Goal: Book appointment/travel/reservation

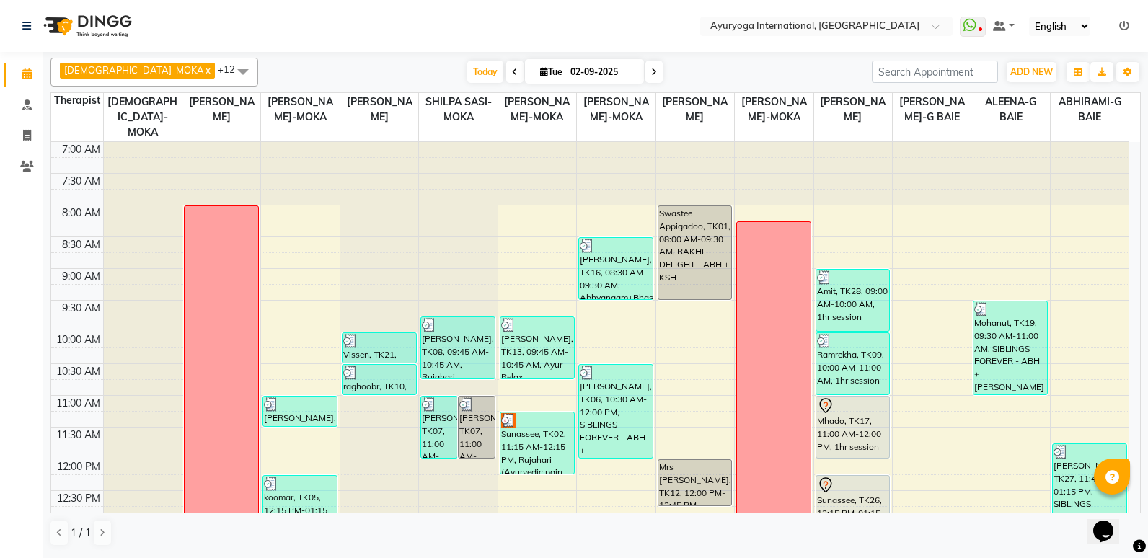
scroll to position [229, 0]
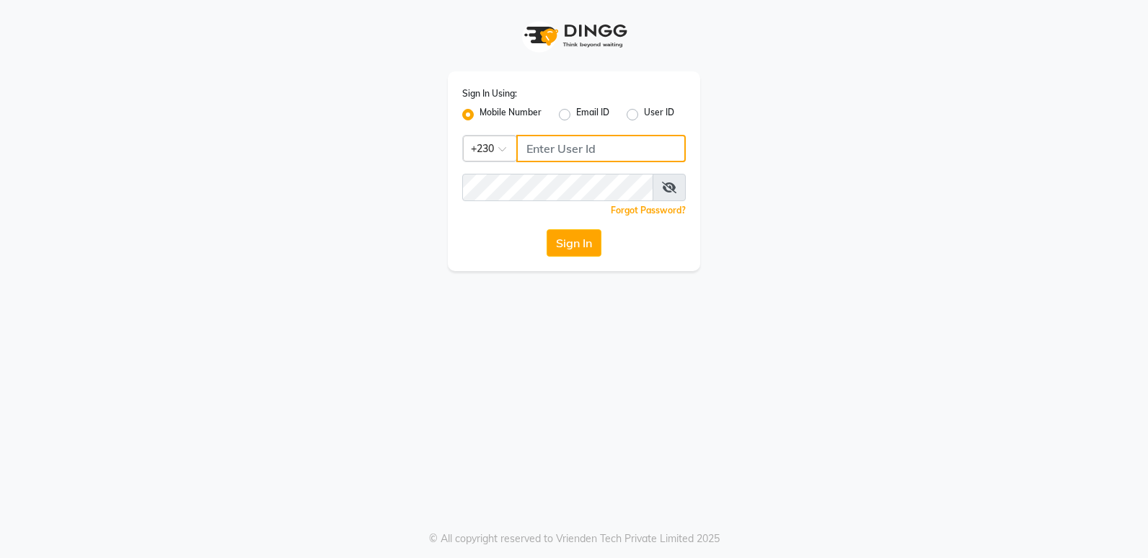
click at [550, 146] on input "Username" at bounding box center [600, 148] width 169 height 27
type input "55381685"
click at [578, 203] on div "Forgot Password?" at bounding box center [574, 210] width 224 height 15
click at [568, 251] on button "Sign In" at bounding box center [574, 242] width 55 height 27
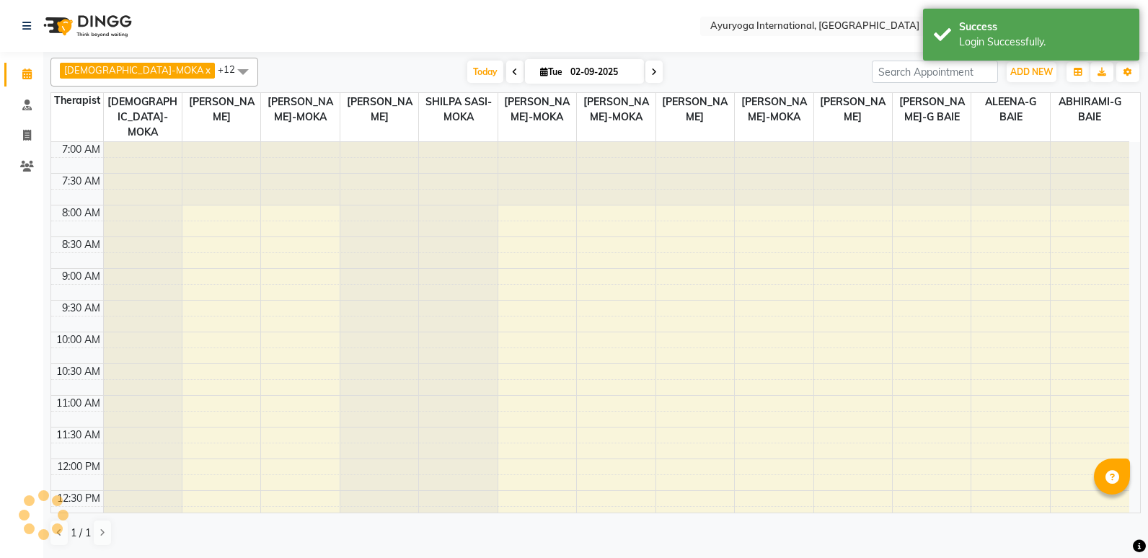
select select "en"
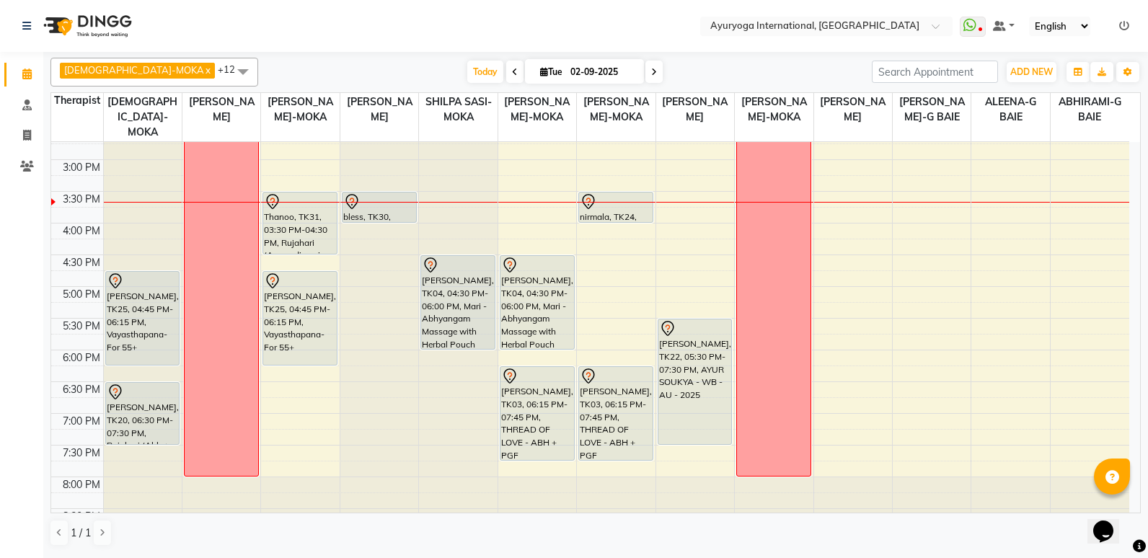
click at [218, 67] on span "+12" at bounding box center [232, 69] width 28 height 12
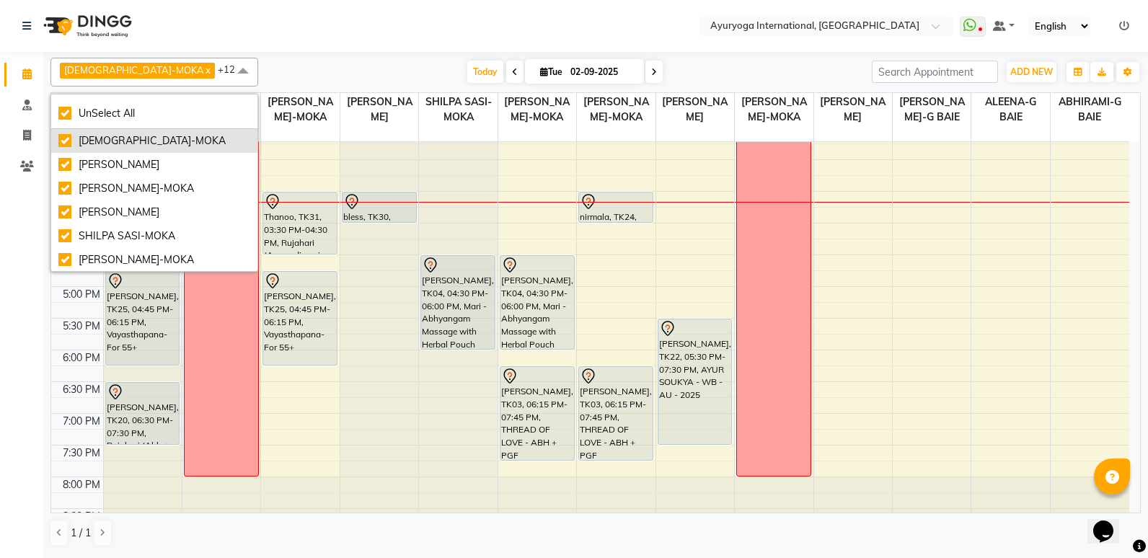
click at [116, 144] on div "[DEMOGRAPHIC_DATA]-MOKA" at bounding box center [154, 140] width 192 height 15
checkbox input "false"
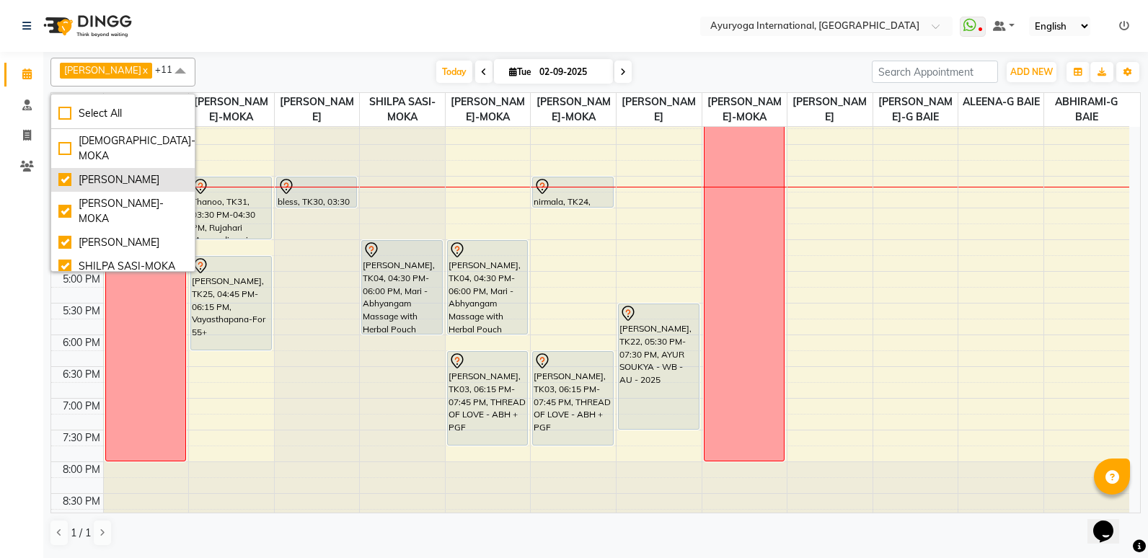
click at [118, 172] on div "[PERSON_NAME]" at bounding box center [122, 179] width 129 height 15
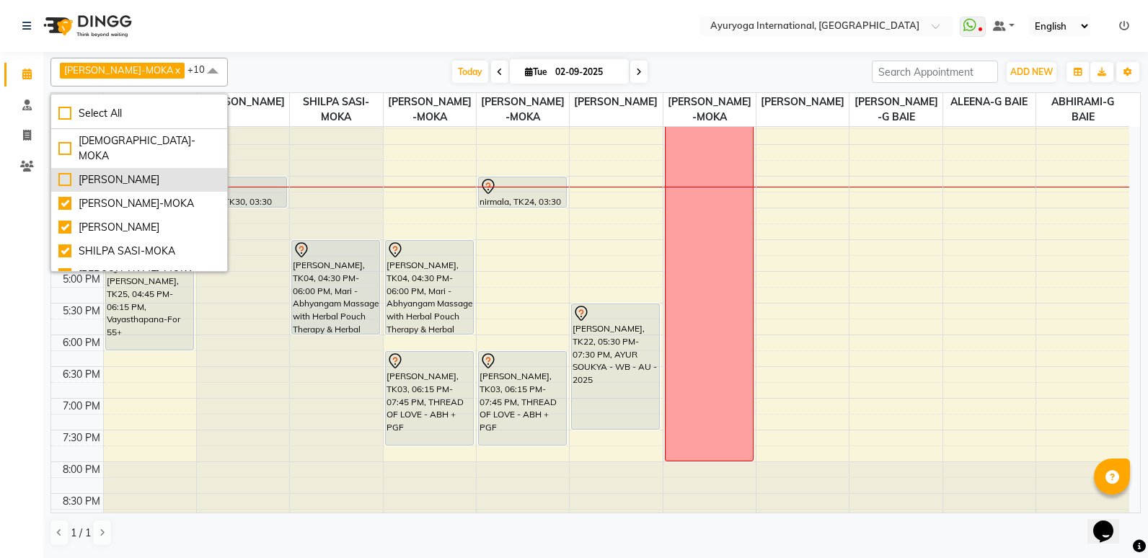
drag, startPoint x: 118, startPoint y: 187, endPoint x: 116, endPoint y: 195, distance: 8.1
click at [117, 188] on div "[PERSON_NAME]" at bounding box center [139, 179] width 162 height 15
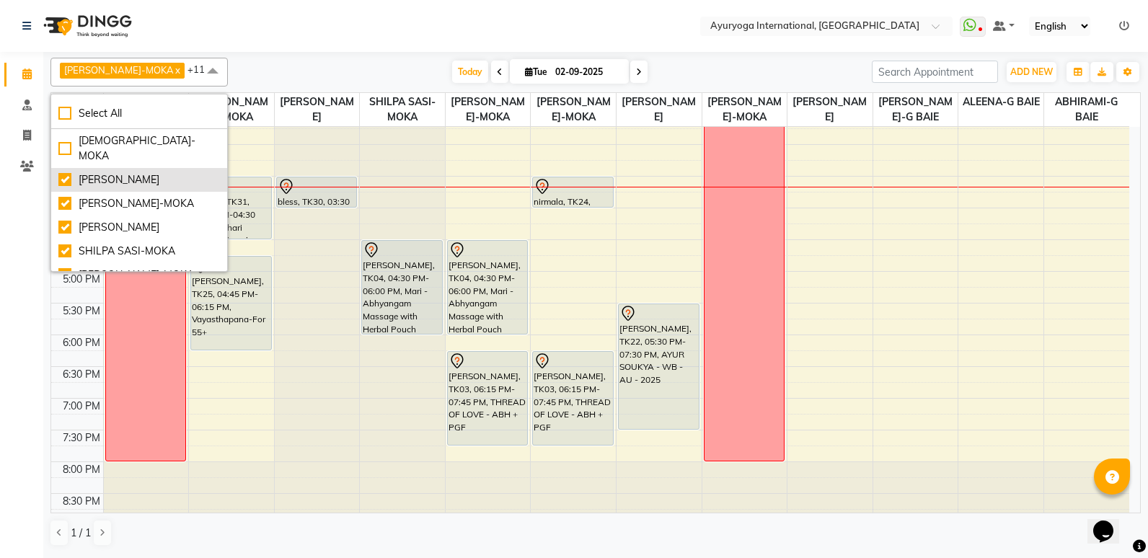
click at [116, 188] on div "[PERSON_NAME]" at bounding box center [139, 179] width 162 height 15
checkbox input "false"
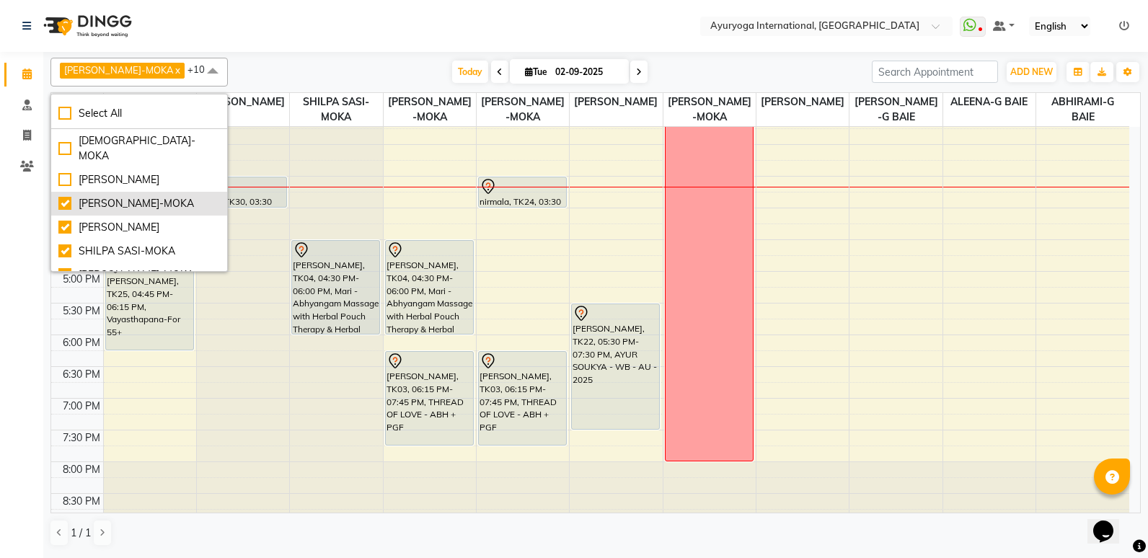
drag, startPoint x: 116, startPoint y: 195, endPoint x: 115, endPoint y: 219, distance: 24.6
click at [115, 219] on ul "VISHNU-MOKA [PERSON_NAME]-MOKA [PERSON_NAME]-MOKA [PERSON_NAME] THAIKKADATH SHI…" at bounding box center [139, 200] width 176 height 142
click at [115, 211] on div "[PERSON_NAME]-MOKA" at bounding box center [139, 203] width 162 height 15
checkbox input "false"
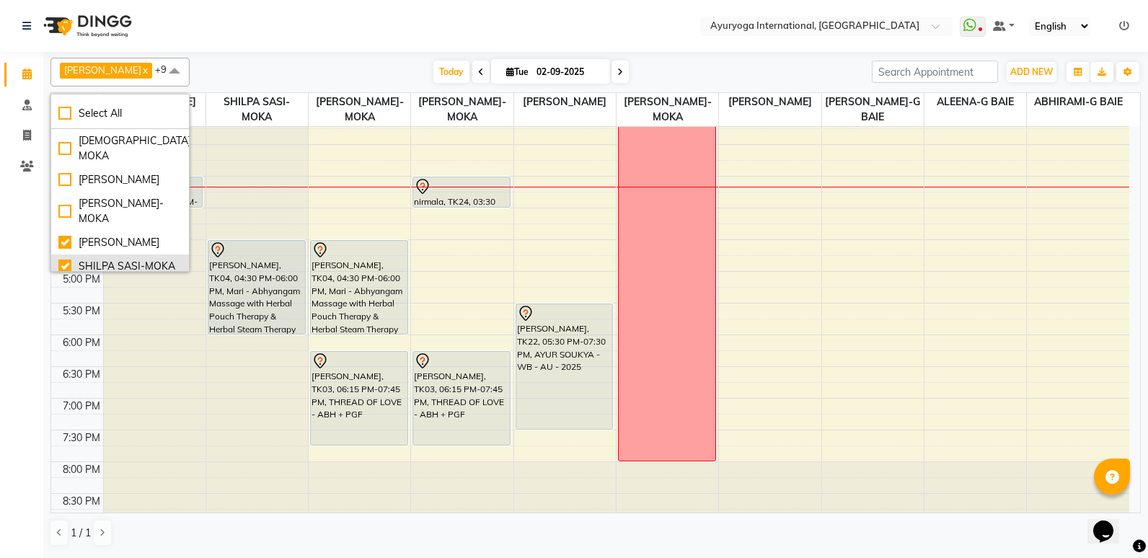
click at [112, 259] on div "SHILPA SASI-MOKA" at bounding box center [119, 266] width 123 height 15
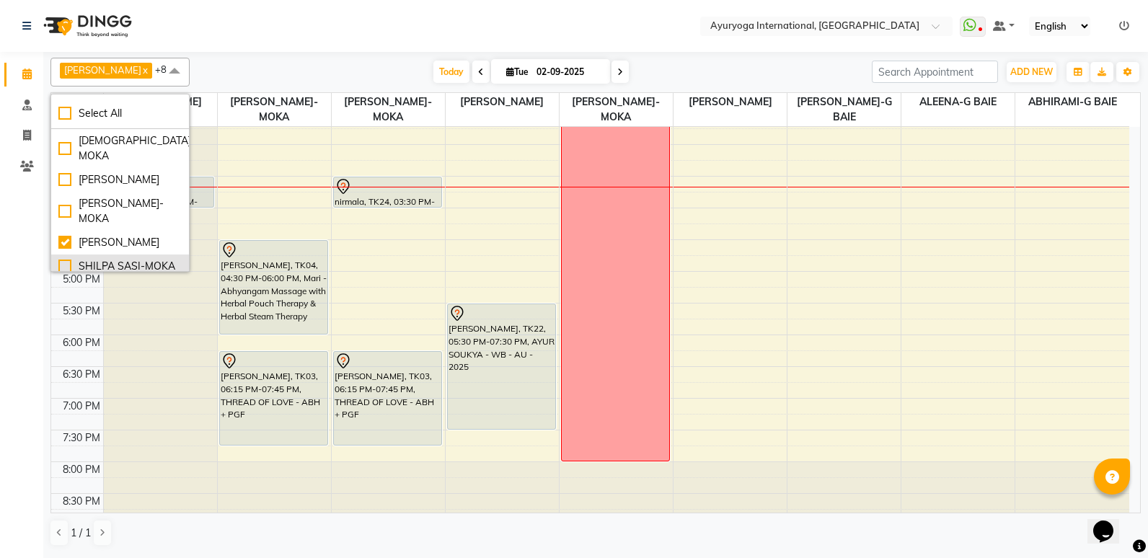
drag, startPoint x: 112, startPoint y: 249, endPoint x: 112, endPoint y: 260, distance: 11.5
click at [112, 260] on li "SHILPA SASI-MOKA" at bounding box center [120, 267] width 138 height 24
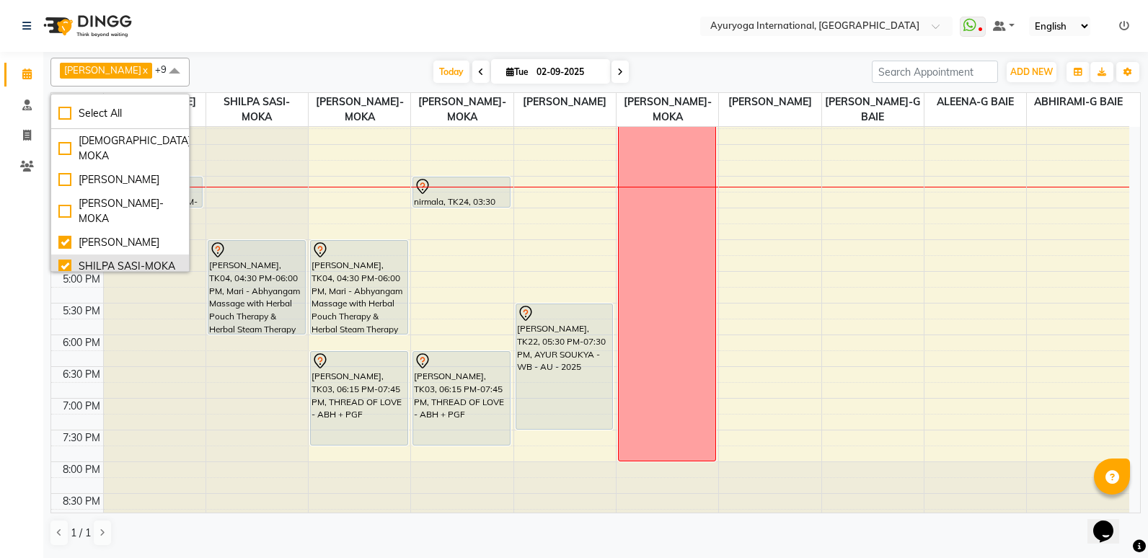
click at [112, 260] on li "SHILPA SASI-MOKA" at bounding box center [120, 267] width 138 height 24
checkbox input "false"
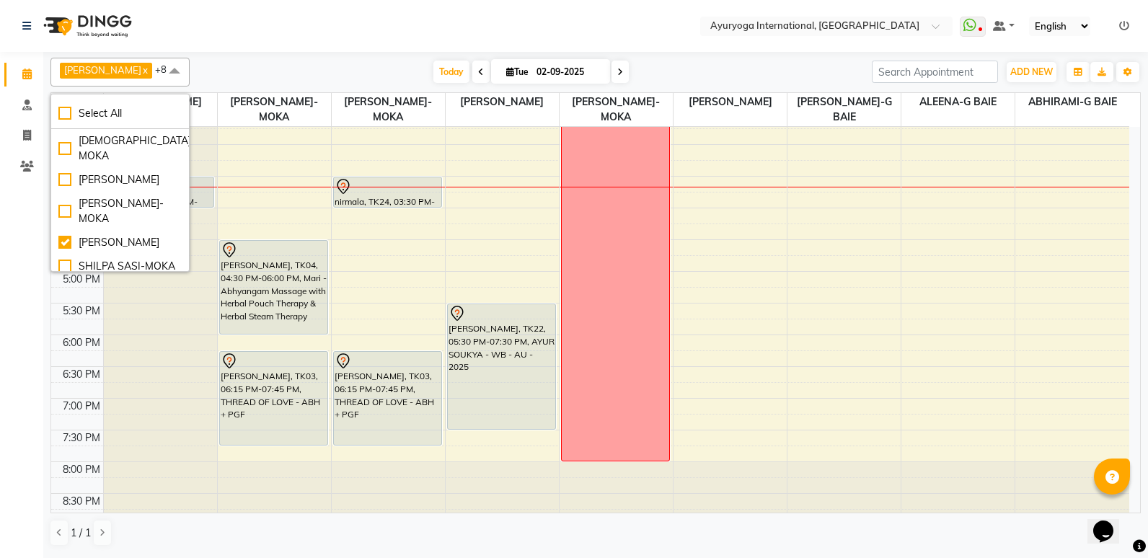
scroll to position [72, 0]
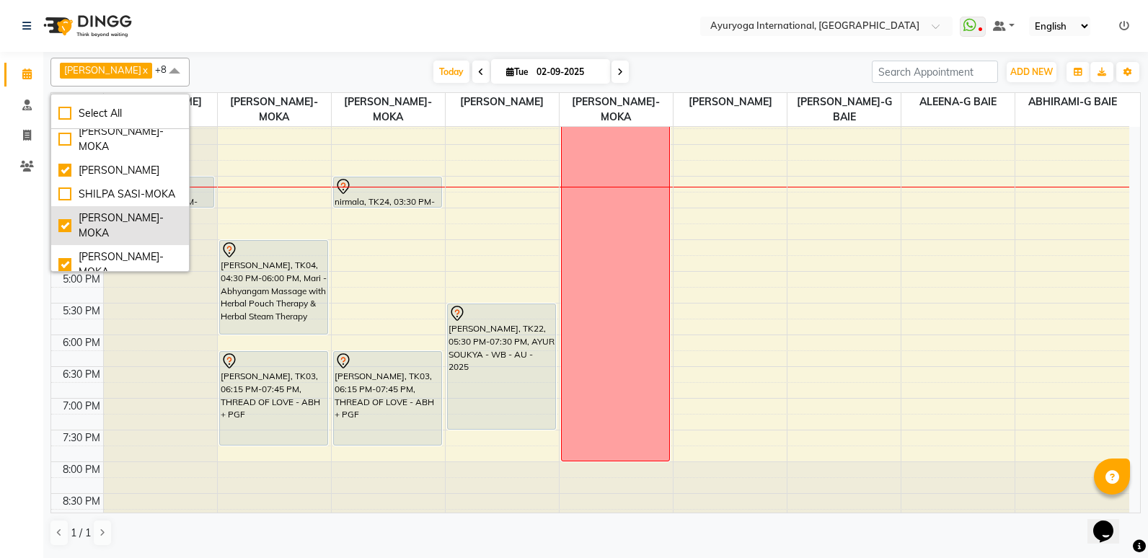
click at [89, 211] on div "[PERSON_NAME]-MOKA" at bounding box center [119, 226] width 123 height 30
checkbox input "false"
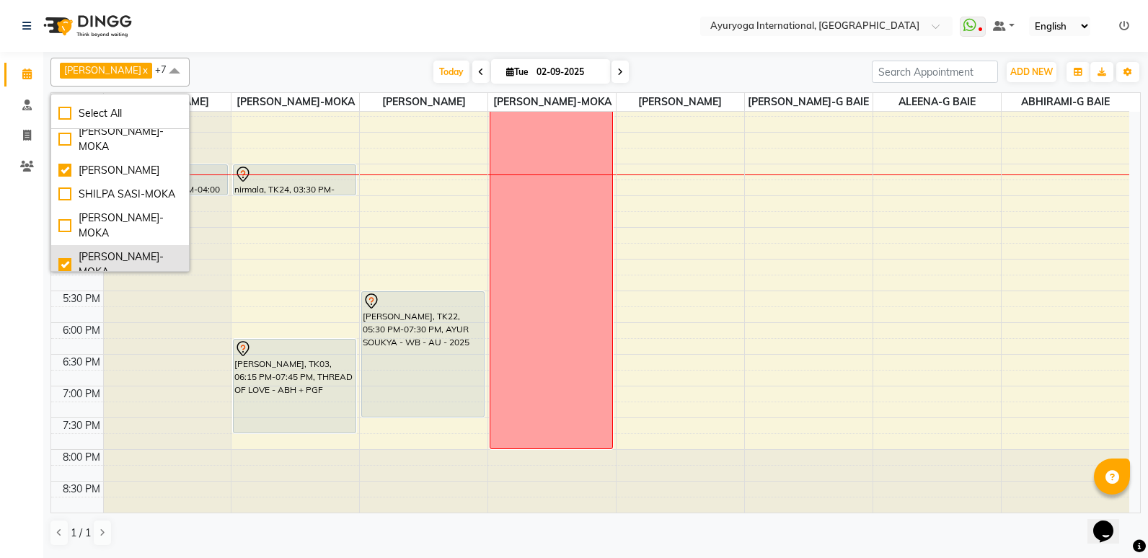
click at [89, 250] on div "[PERSON_NAME]-MOKA" at bounding box center [119, 265] width 123 height 30
checkbox input "false"
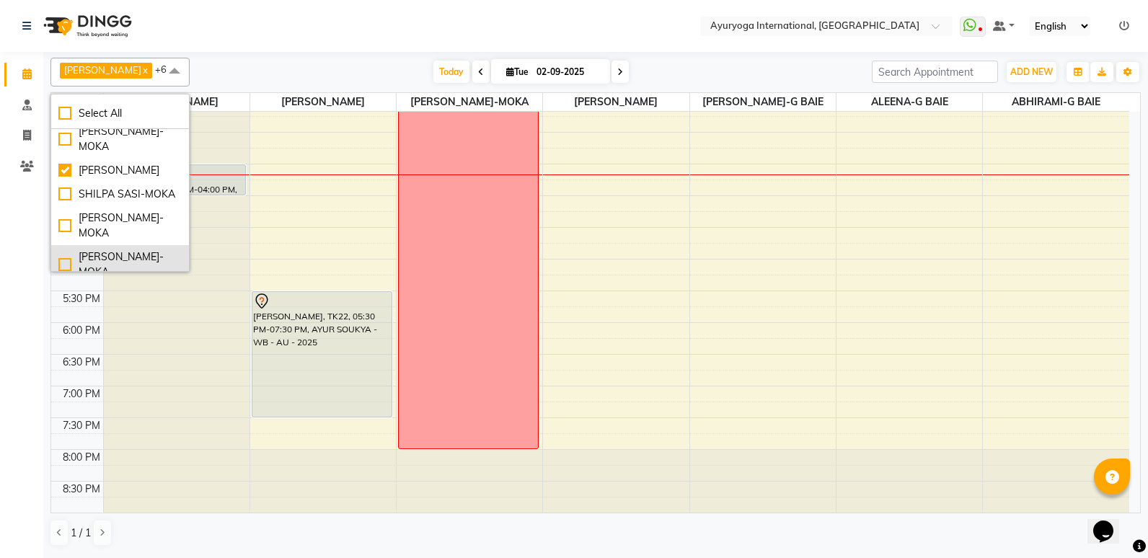
scroll to position [487, 0]
click at [92, 288] on div "[PERSON_NAME]" at bounding box center [119, 295] width 123 height 15
checkbox input "false"
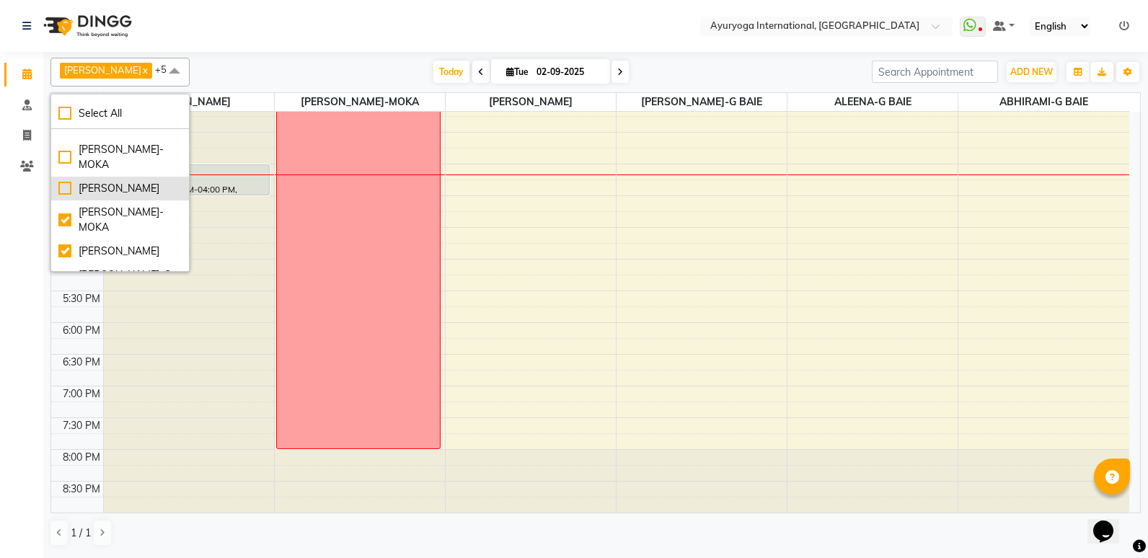
scroll to position [182, 0]
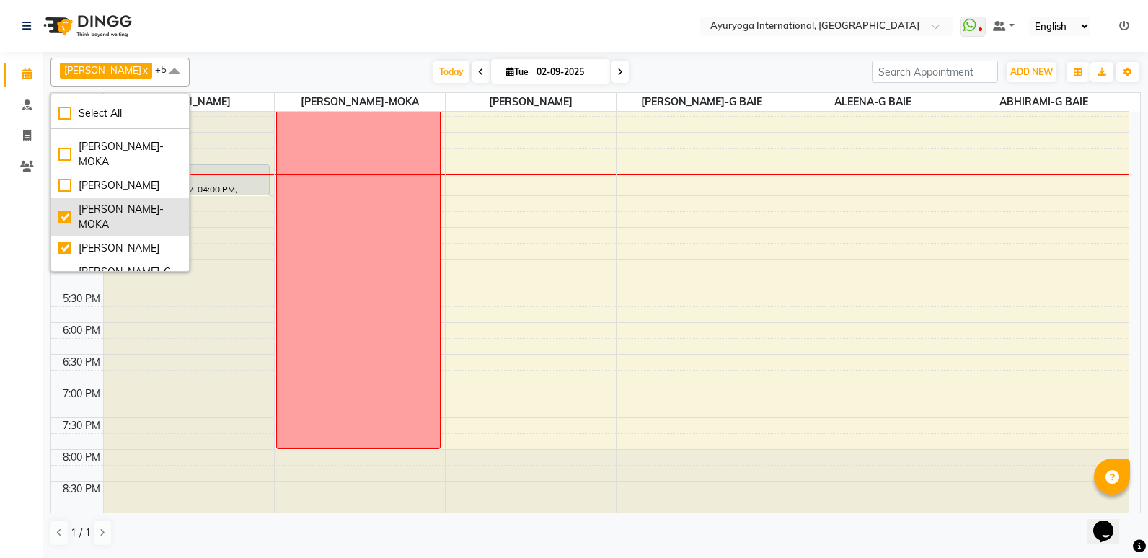
click at [87, 202] on div "[PERSON_NAME]-MOKA" at bounding box center [119, 217] width 123 height 30
checkbox input "false"
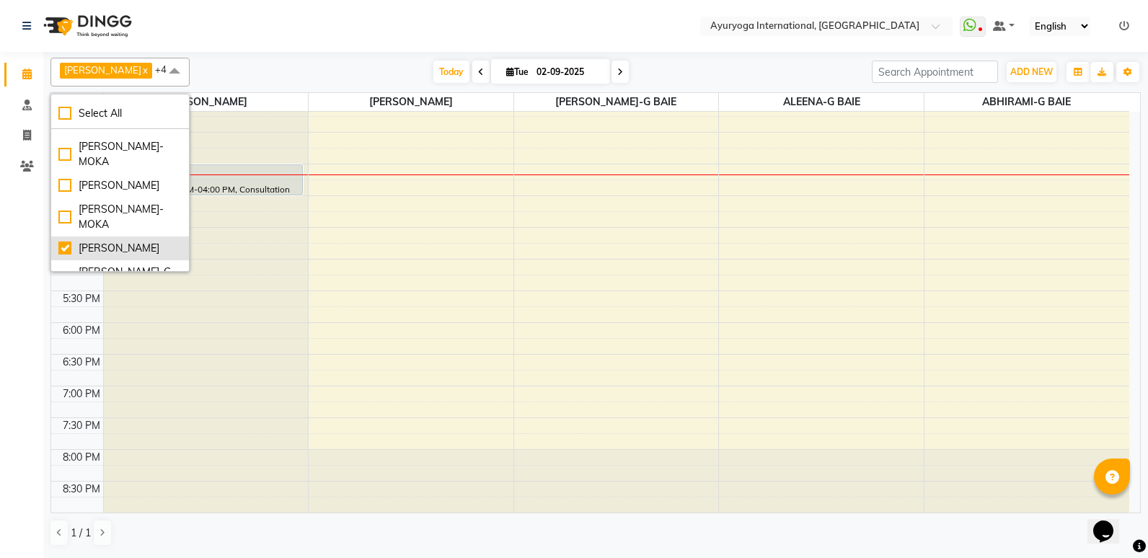
click at [91, 241] on div "[PERSON_NAME]" at bounding box center [119, 248] width 123 height 15
checkbox input "false"
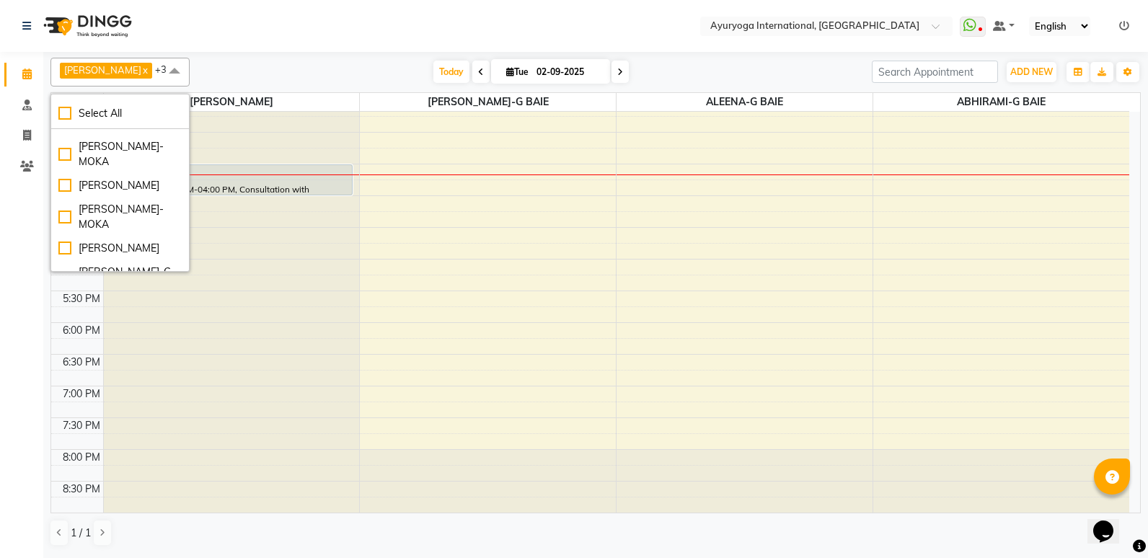
click at [103, 327] on div "ABHIRAMI-G BAIE" at bounding box center [119, 334] width 123 height 15
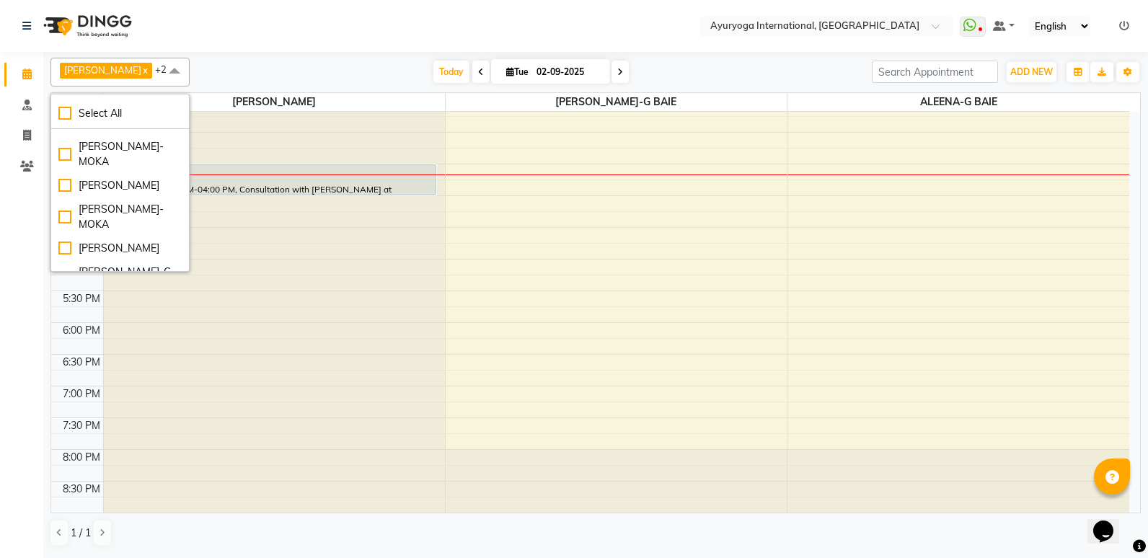
click at [103, 327] on div "ABHIRAMI-G BAIE" at bounding box center [119, 334] width 123 height 15
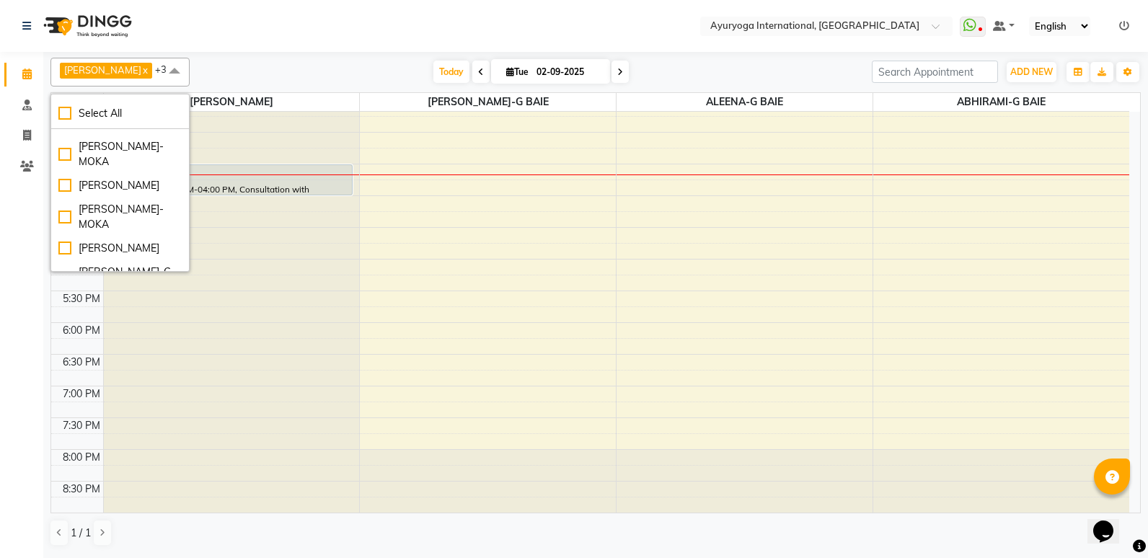
checkbox input "true"
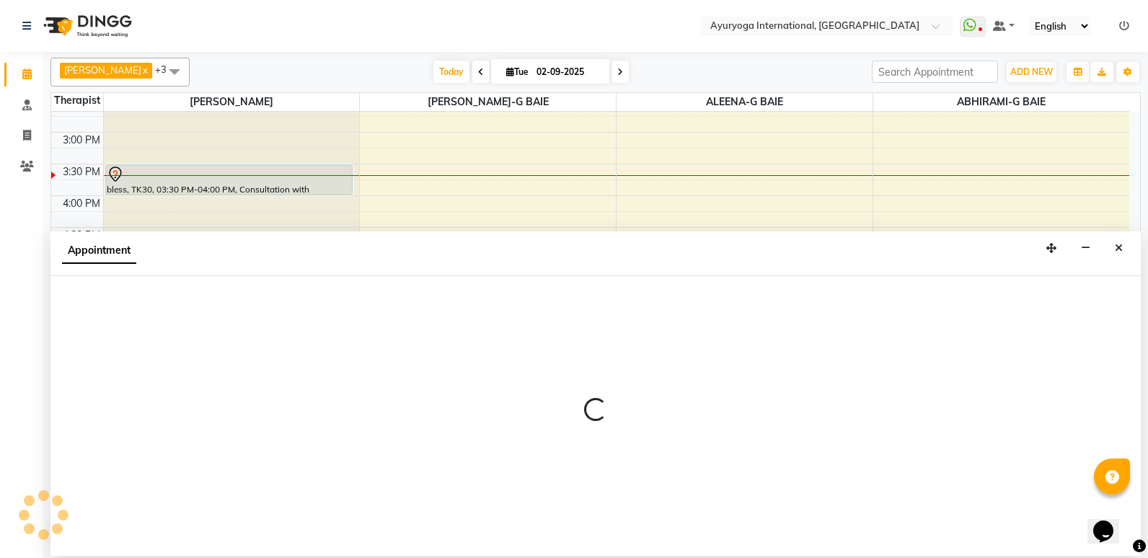
select select "19827"
select select "tentative"
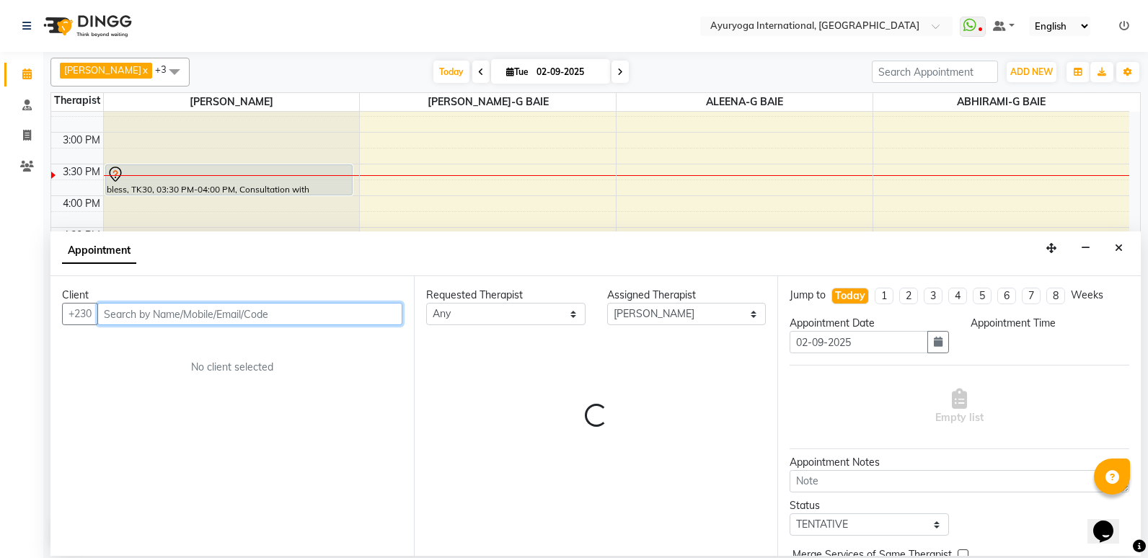
select select "1005"
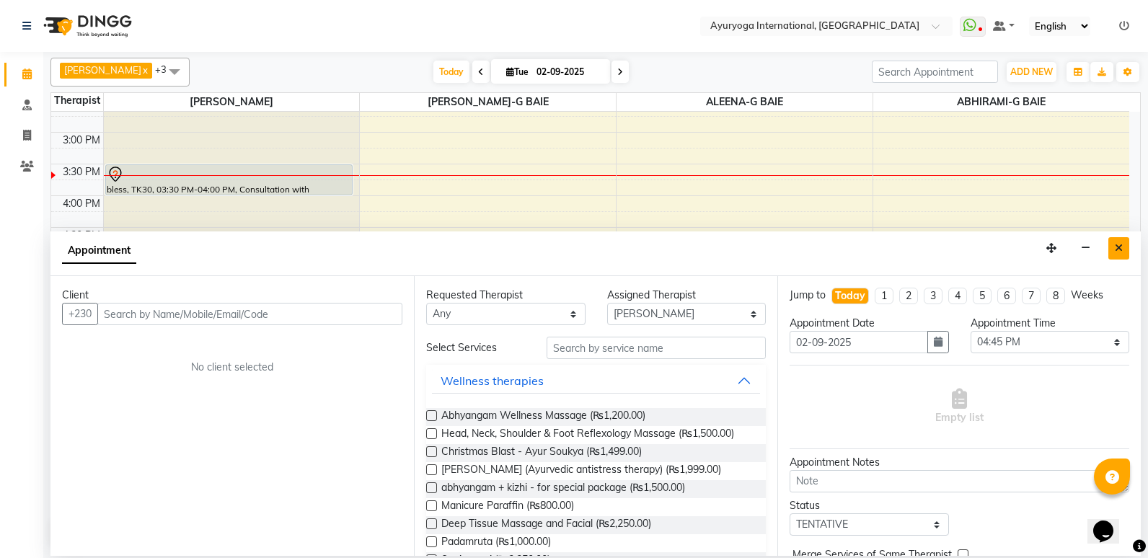
click at [1119, 248] on icon "Close" at bounding box center [1119, 248] width 8 height 10
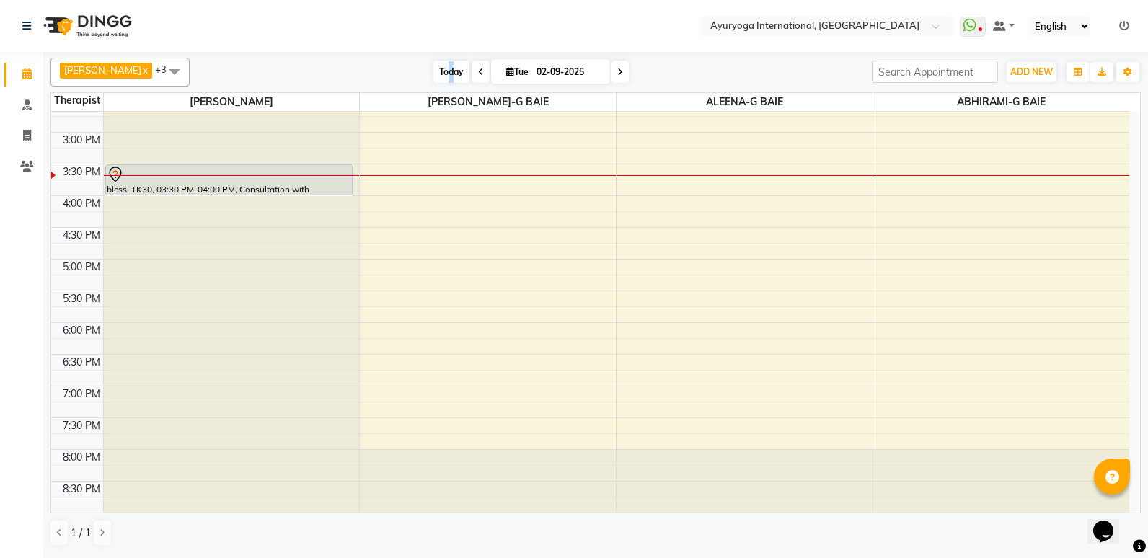
drag, startPoint x: 468, startPoint y: 88, endPoint x: 472, endPoint y: 68, distance: 20.5
click at [472, 68] on div "[PERSON_NAME] x [PERSON_NAME]-G BAIE x ALEENA-G BAIE x ABHIRAMI-G BAIE x +3 Sel…" at bounding box center [595, 302] width 1090 height 501
click at [470, 68] on span "Today" at bounding box center [451, 72] width 36 height 22
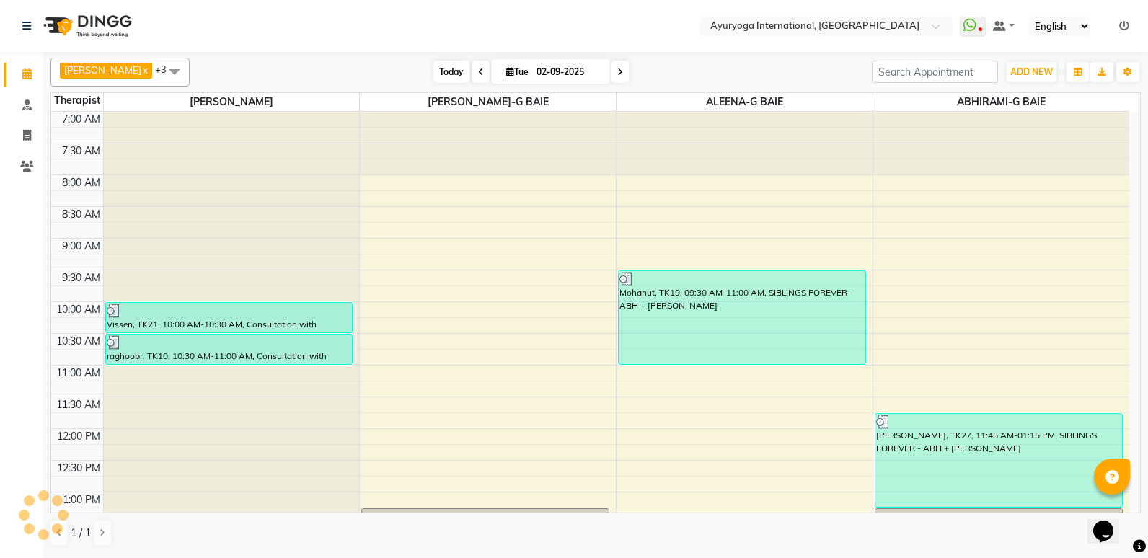
scroll to position [487, 0]
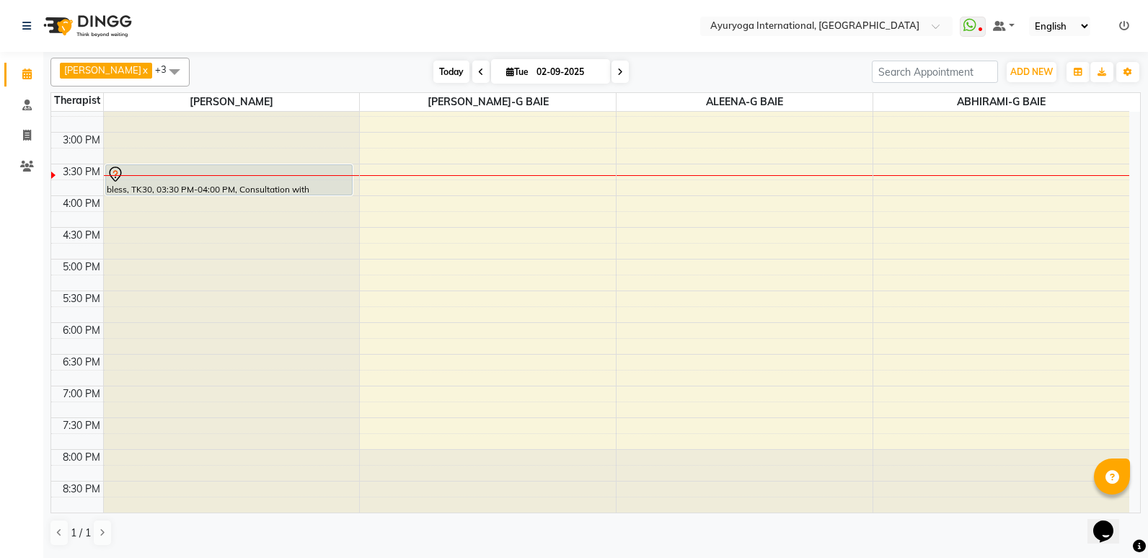
click at [470, 68] on span "Today" at bounding box center [451, 72] width 36 height 22
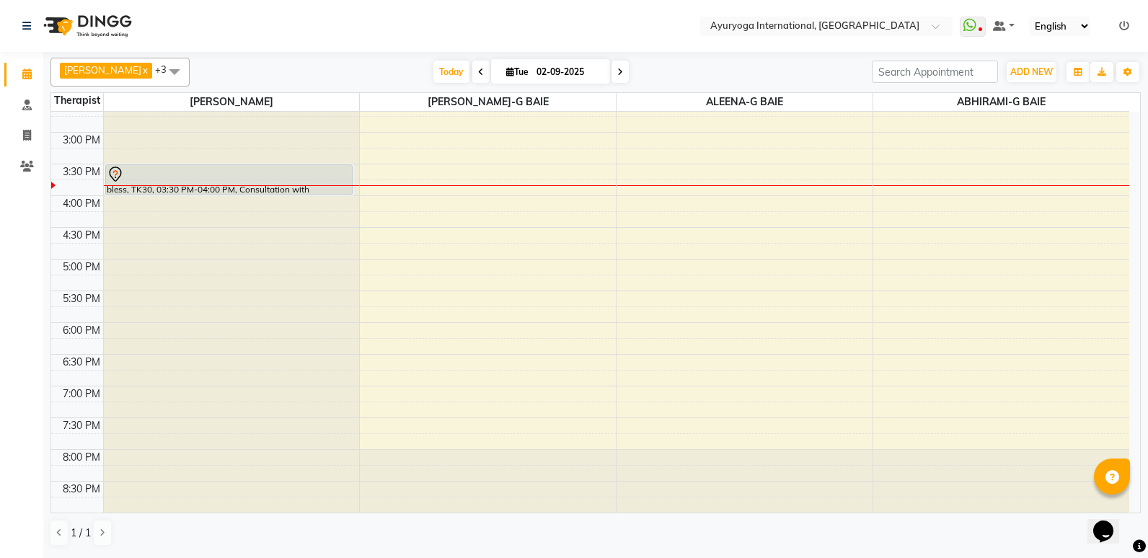
drag, startPoint x: 0, startPoint y: 14, endPoint x: 384, endPoint y: 111, distance: 396.4
click at [384, 111] on td at bounding box center [616, 108] width 1026 height 16
click at [995, 107] on span "ABHIRAMI-G BAIE" at bounding box center [1001, 102] width 256 height 18
click at [629, 82] on span at bounding box center [620, 72] width 17 height 22
type input "[DATE]"
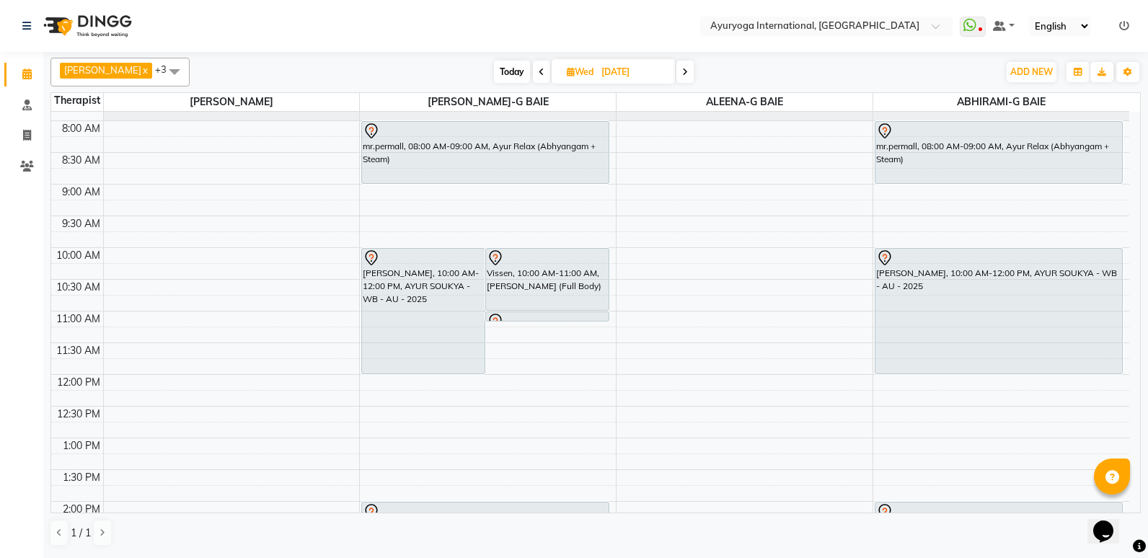
scroll to position [0, 0]
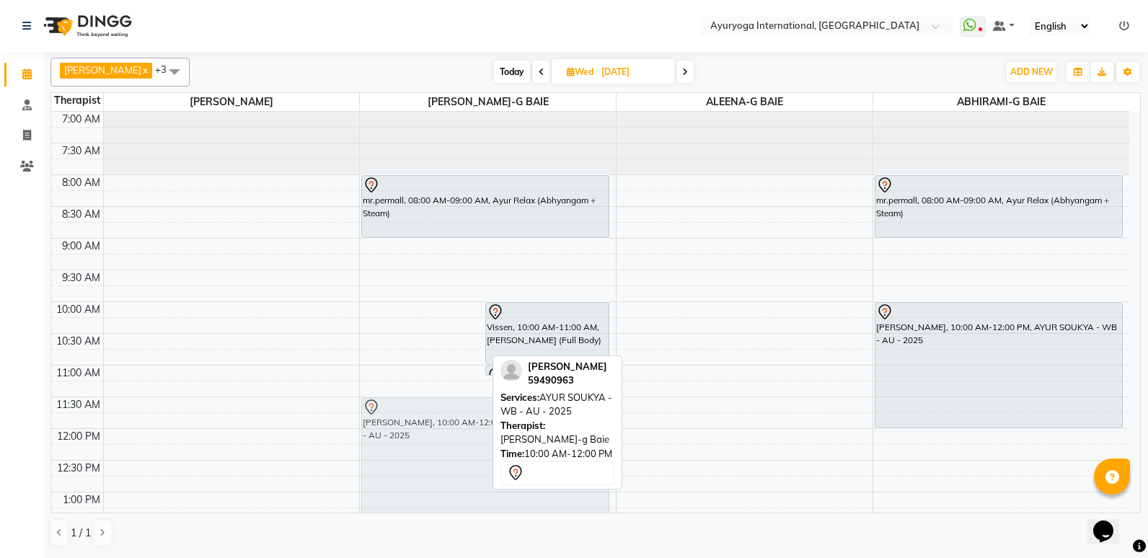
drag, startPoint x: 412, startPoint y: 381, endPoint x: 388, endPoint y: 470, distance: 92.5
click at [388, 470] on div "[PERSON_NAME], 10:00 AM-12:00 PM, AYUR SOUKYA - WB - AU - 2025 Vissen, 10:00 AM…" at bounding box center [488, 556] width 256 height 888
click at [388, 470] on div "[PERSON_NAME], 10:00 AM-12:00 PM, AYUR SOUKYA - WB - AU - 2025" at bounding box center [485, 460] width 247 height 125
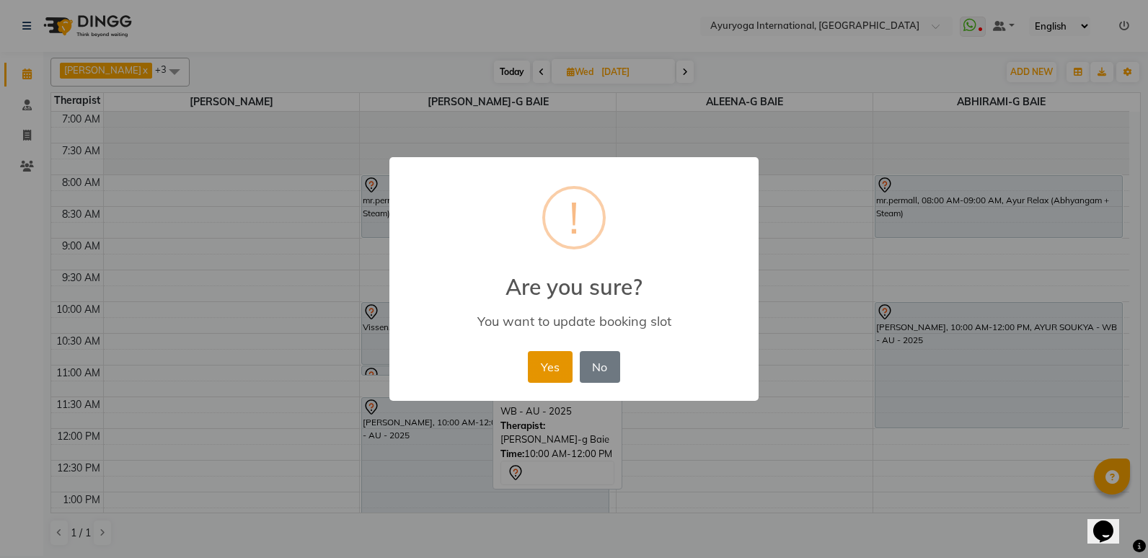
click at [550, 376] on button "Yes" at bounding box center [550, 367] width 44 height 32
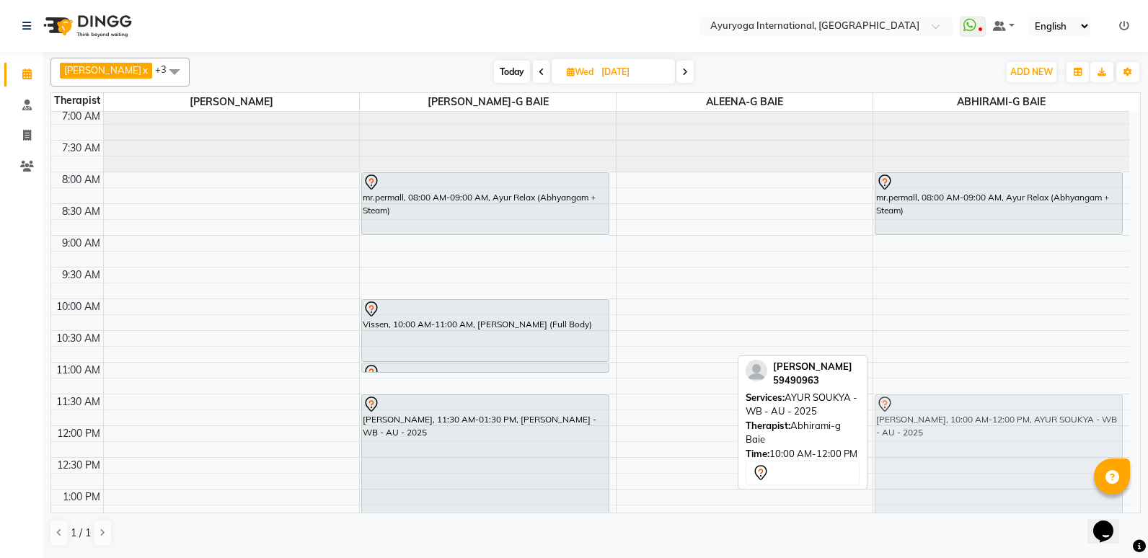
drag, startPoint x: 962, startPoint y: 394, endPoint x: 971, endPoint y: 483, distance: 89.9
click at [971, 483] on div "mr.permall, 08:00 AM-09:00 AM, Ayur Relax (Abhyangam + Steam) [PERSON_NAME], 10…" at bounding box center [1001, 553] width 256 height 888
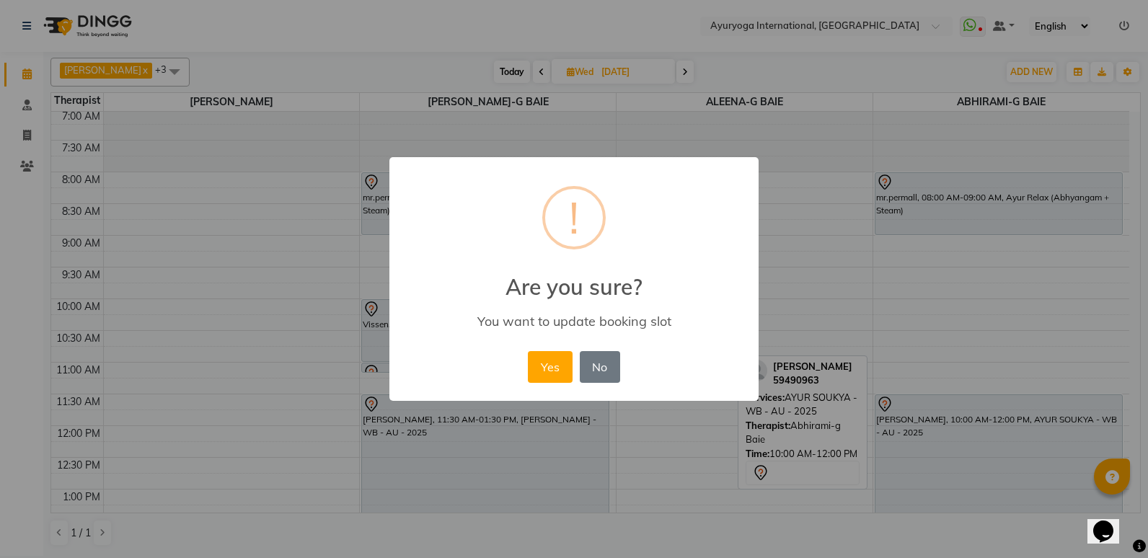
scroll to position [4, 0]
click at [537, 362] on button "Yes" at bounding box center [550, 367] width 44 height 32
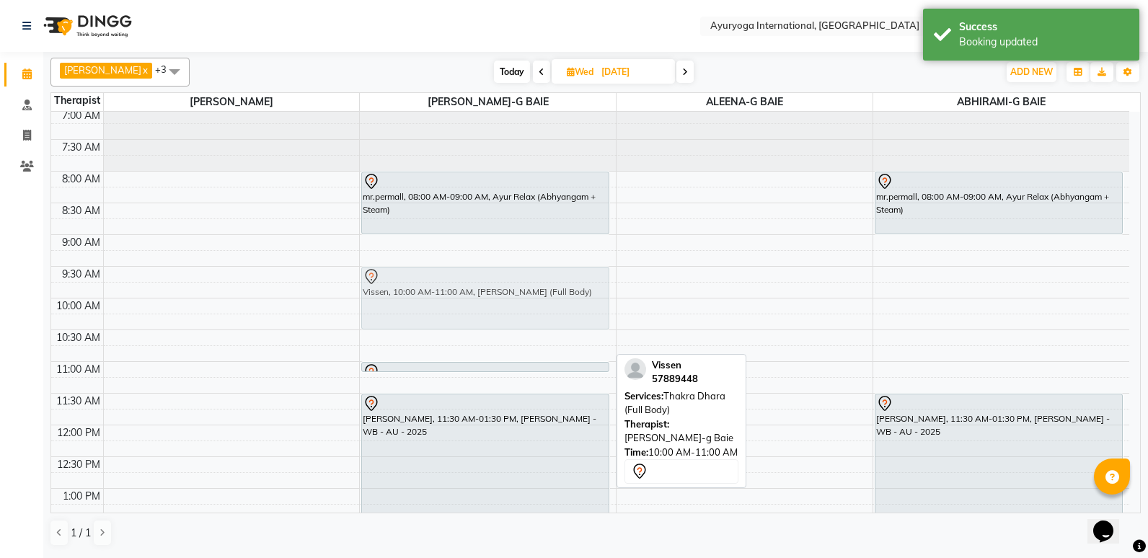
drag, startPoint x: 412, startPoint y: 343, endPoint x: 438, endPoint y: 314, distance: 38.3
click at [438, 314] on div "mr.permall, 08:00 AM-09:00 AM, Ayur Relax (Abhyangam + Steam) Vissen, 10:00 AM-…" at bounding box center [488, 552] width 256 height 888
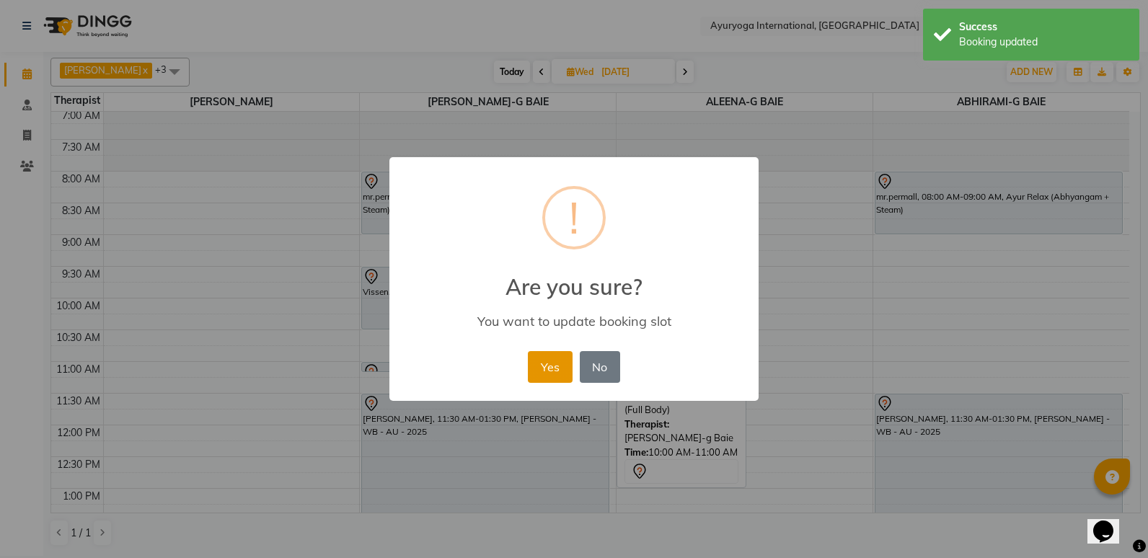
click at [537, 357] on button "Yes" at bounding box center [550, 367] width 44 height 32
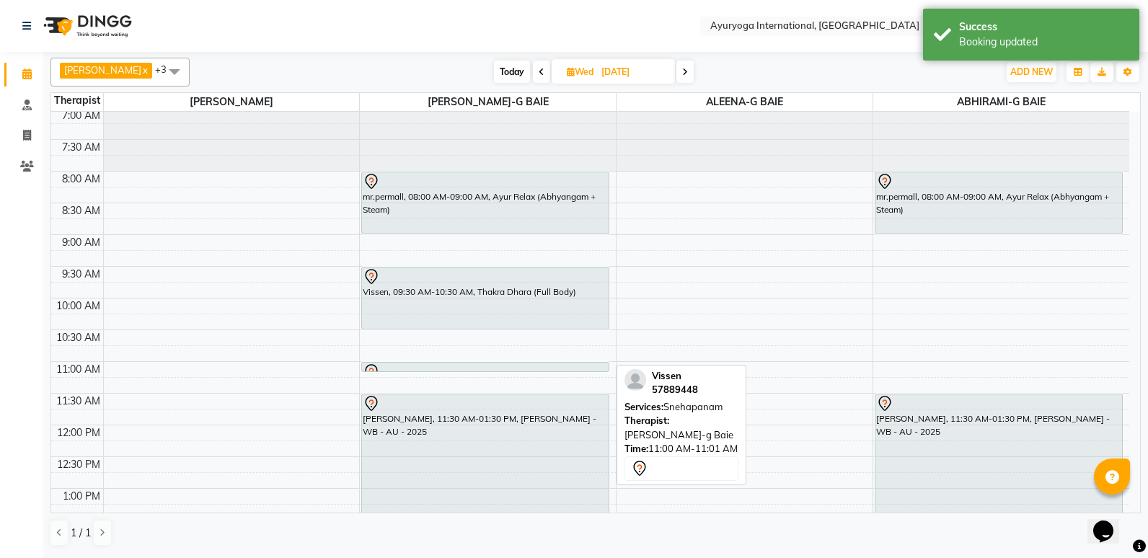
click at [537, 374] on div at bounding box center [485, 372] width 247 height 6
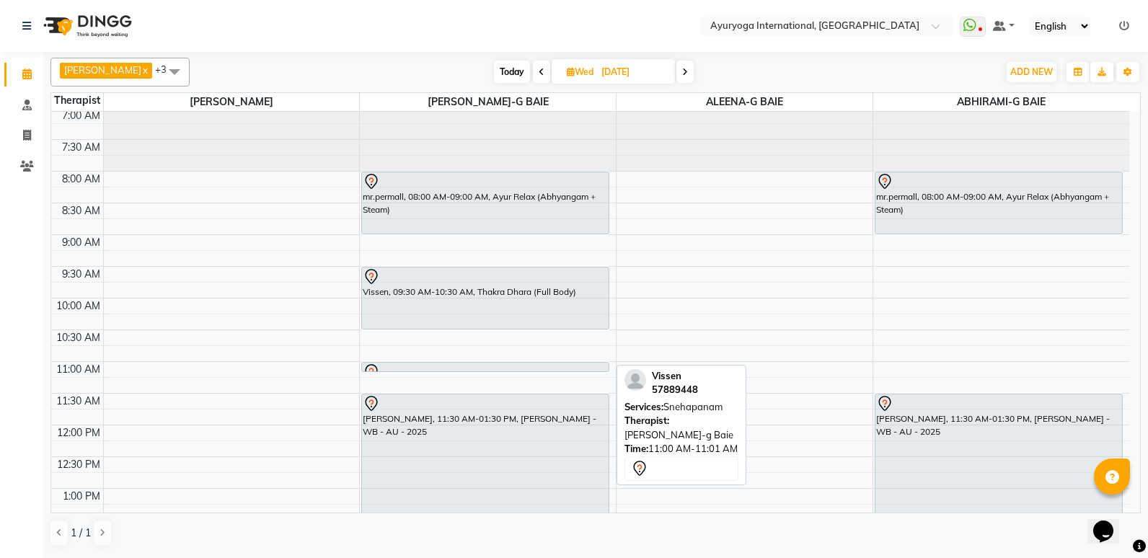
drag, startPoint x: 454, startPoint y: 371, endPoint x: 473, endPoint y: 366, distance: 19.9
click at [473, 366] on div "mr.permall, 08:00 AM-09:00 AM, Ayur Relax (Abhyangam + Steam) Vissen, 09:30 AM-…" at bounding box center [488, 552] width 256 height 888
click at [473, 369] on div at bounding box center [485, 372] width 247 height 6
select select "7"
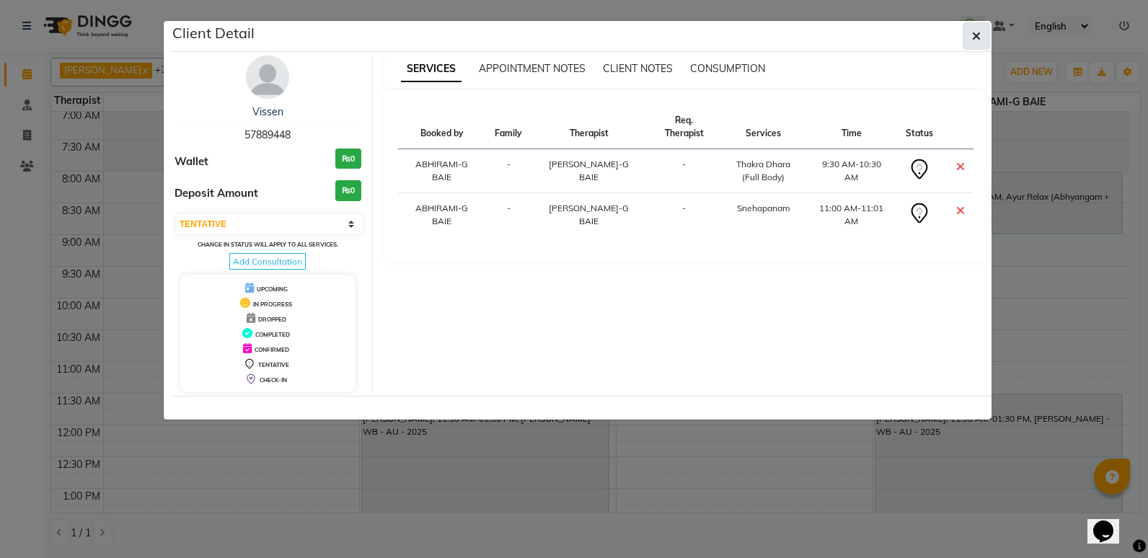
click at [984, 42] on button "button" at bounding box center [976, 35] width 27 height 27
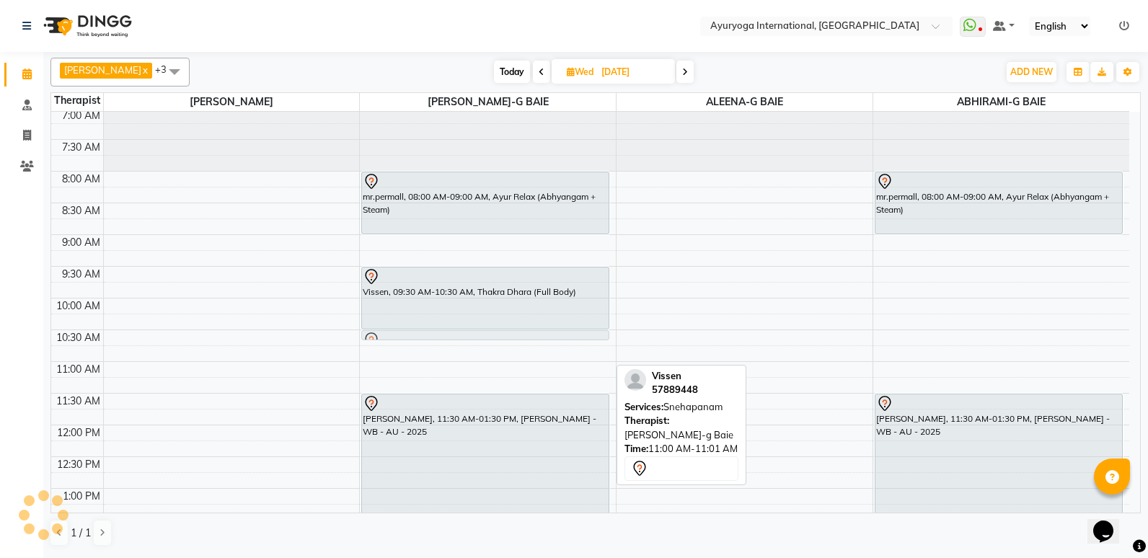
drag, startPoint x: 591, startPoint y: 366, endPoint x: 602, endPoint y: 338, distance: 30.8
click at [602, 338] on div "mr.permall, 08:00 AM-09:00 AM, Ayur Relax (Abhyangam + Steam) Vissen, 09:30 AM-…" at bounding box center [488, 552] width 256 height 888
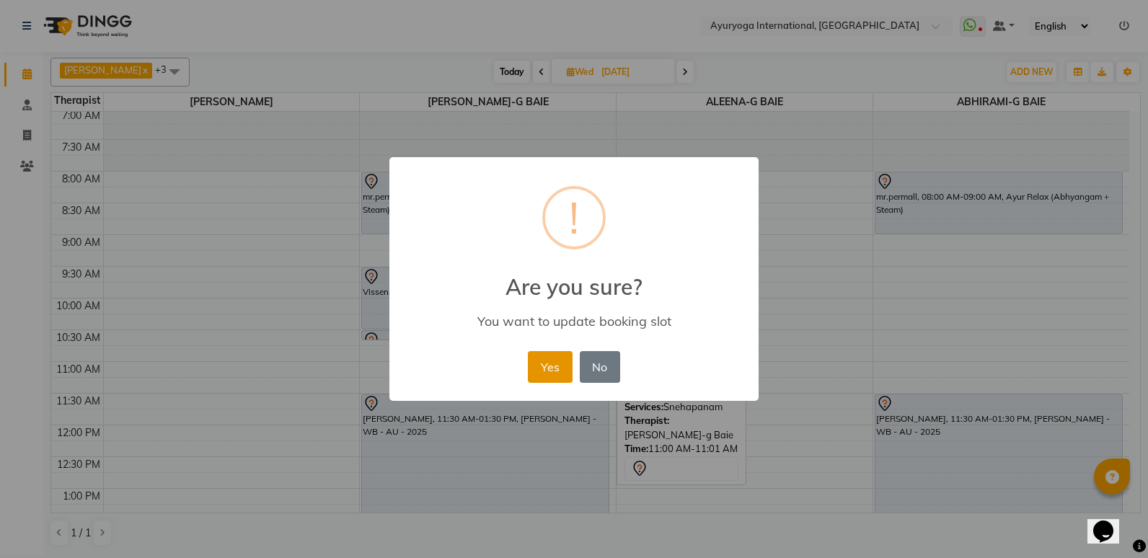
click at [558, 369] on button "Yes" at bounding box center [550, 367] width 44 height 32
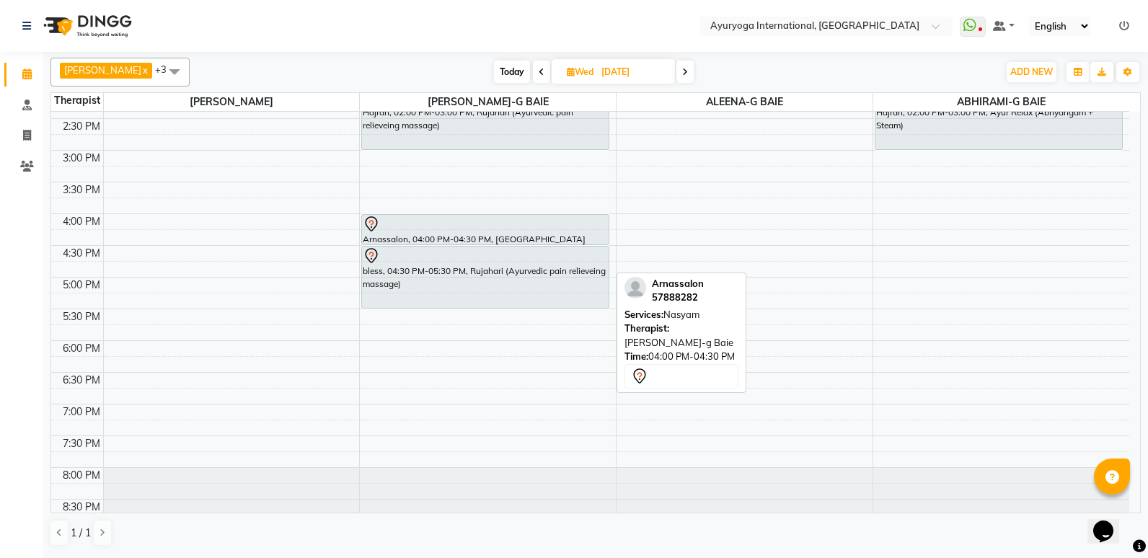
scroll to position [487, 0]
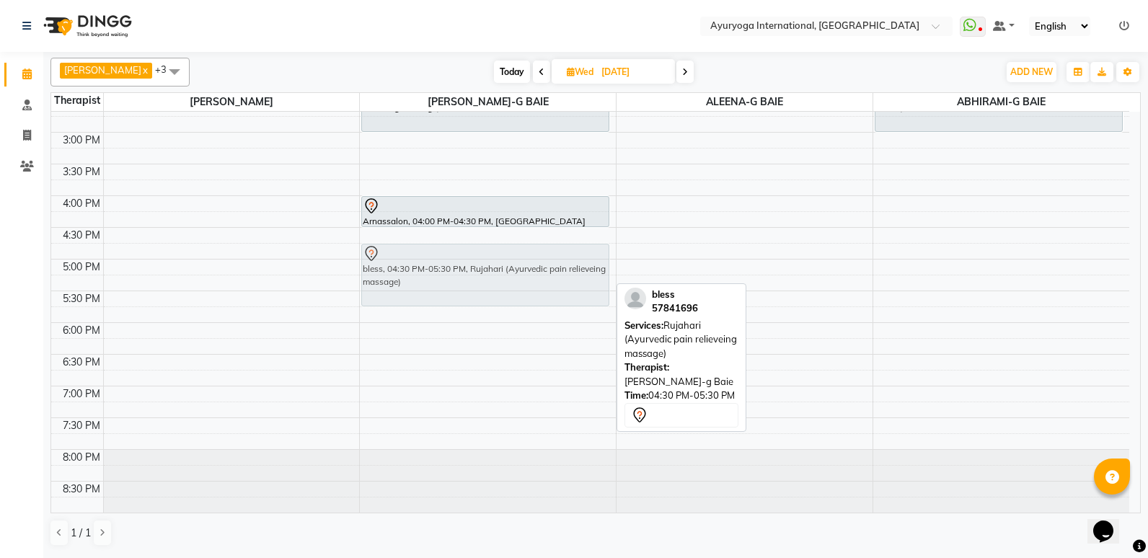
click at [479, 251] on div "mr.permall, 08:00 AM-09:00 AM, Ayur Relax (Abhyangam + Steam) Vissen, 09:30 AM-…" at bounding box center [488, 69] width 256 height 888
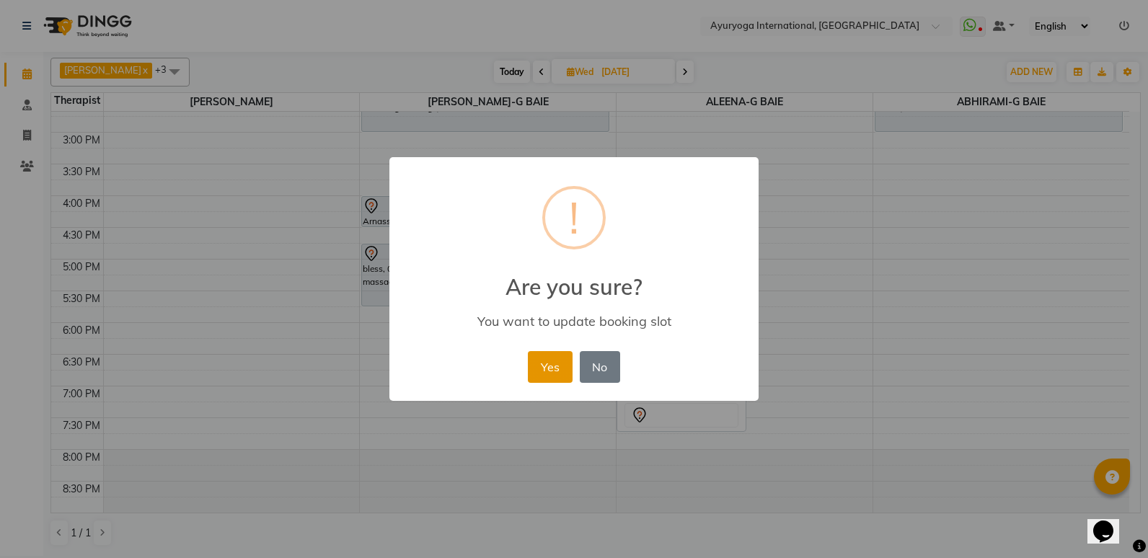
click at [555, 367] on button "Yes" at bounding box center [550, 367] width 44 height 32
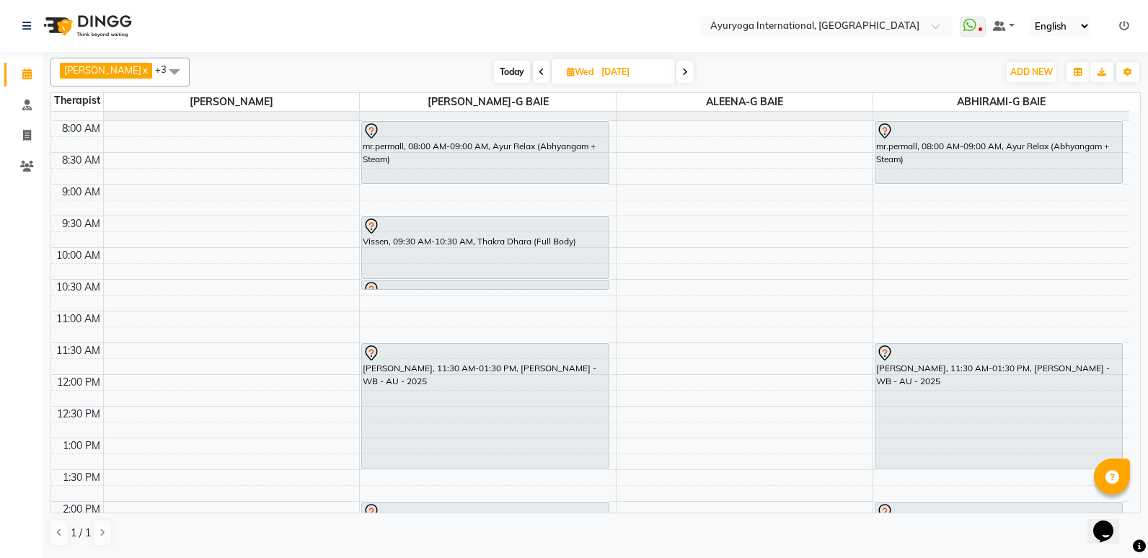
scroll to position [0, 0]
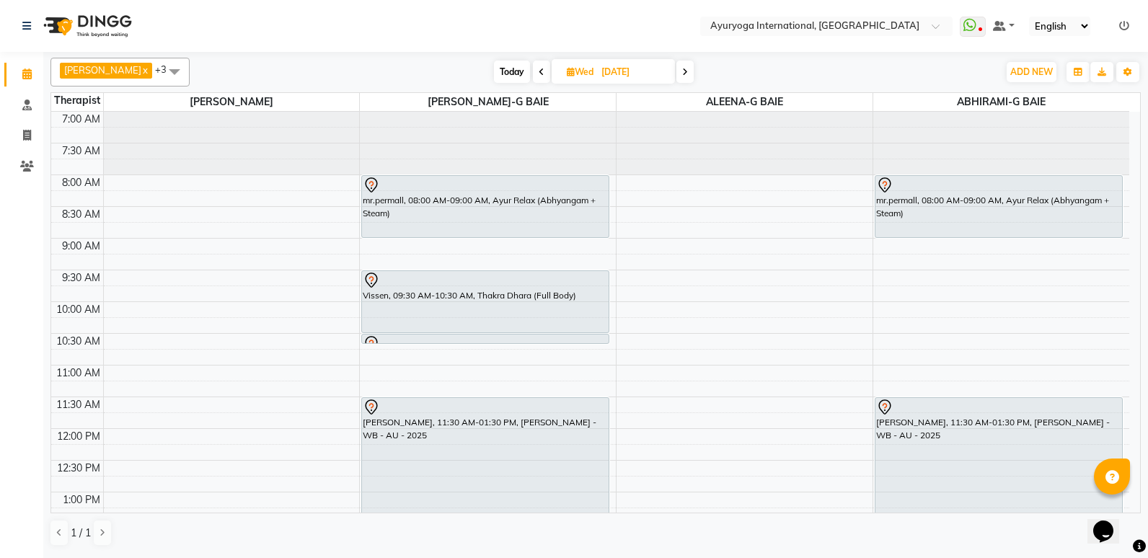
click at [530, 63] on span "Today" at bounding box center [512, 72] width 36 height 22
type input "02-09-2025"
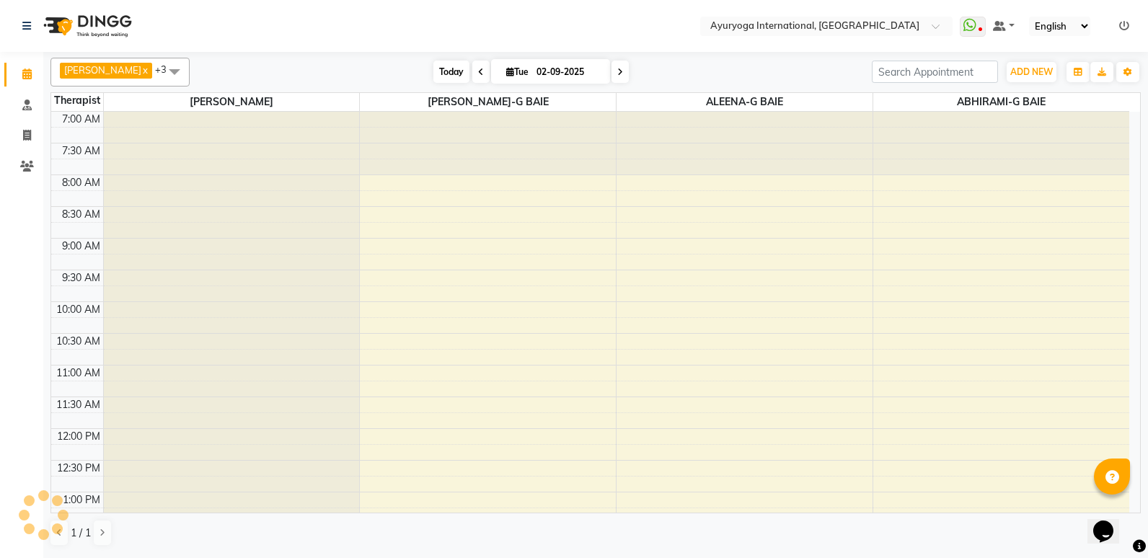
scroll to position [487, 0]
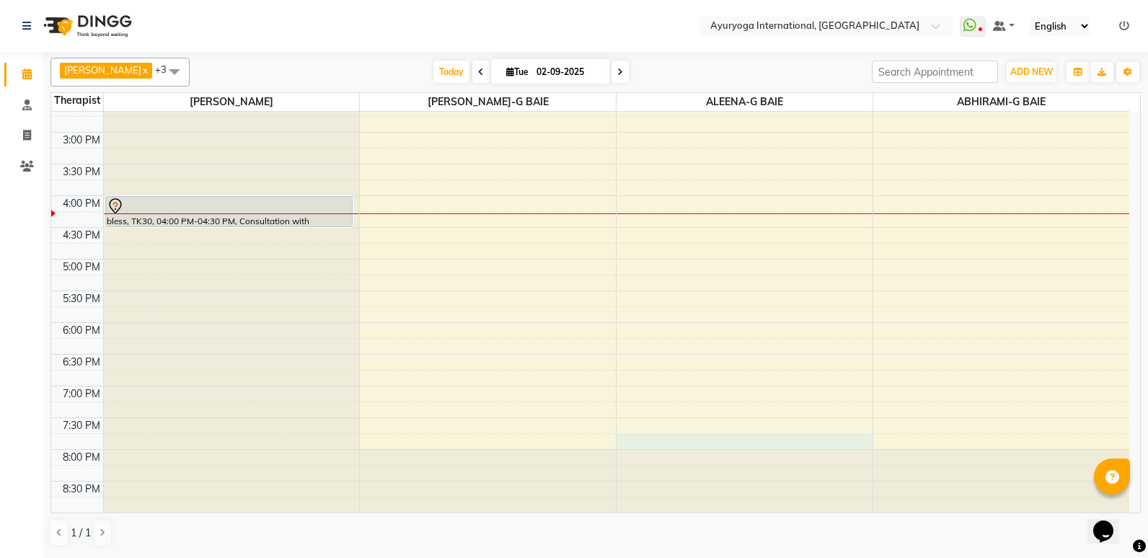
click at [775, 444] on div "7:00 AM 7:30 AM 8:00 AM 8:30 AM 9:00 AM 9:30 AM 10:00 AM 10:30 AM 11:00 AM 11:3…" at bounding box center [590, 69] width 1078 height 888
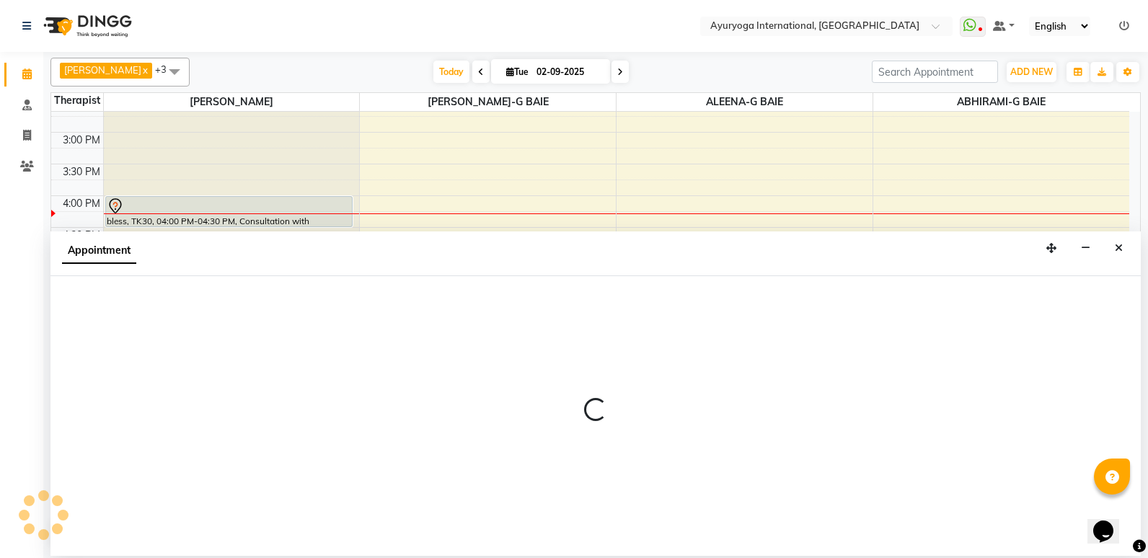
select select "80876"
select select "1185"
select select "tentative"
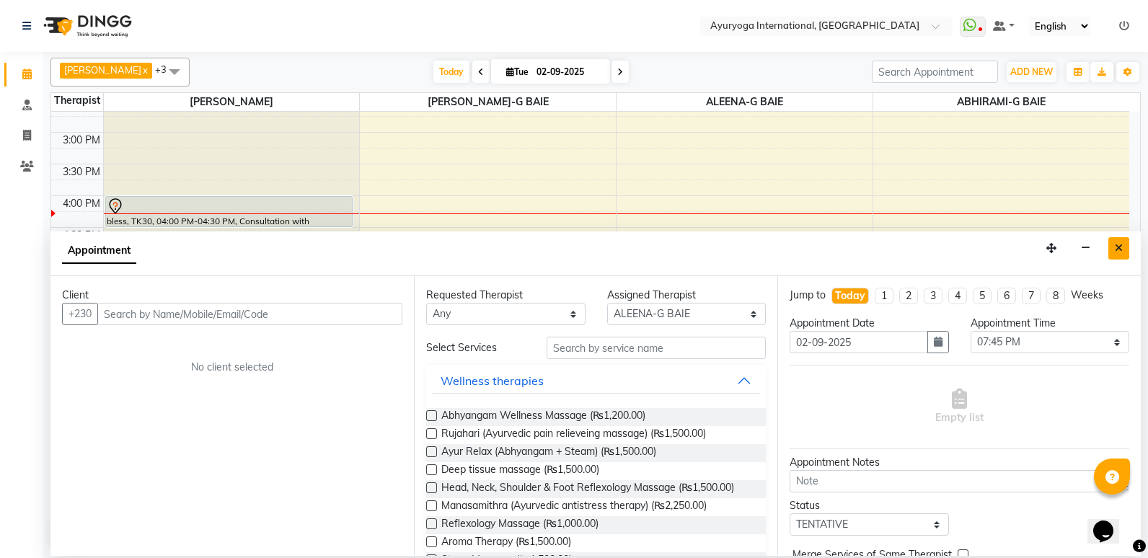
click at [1119, 244] on icon "Close" at bounding box center [1119, 248] width 8 height 10
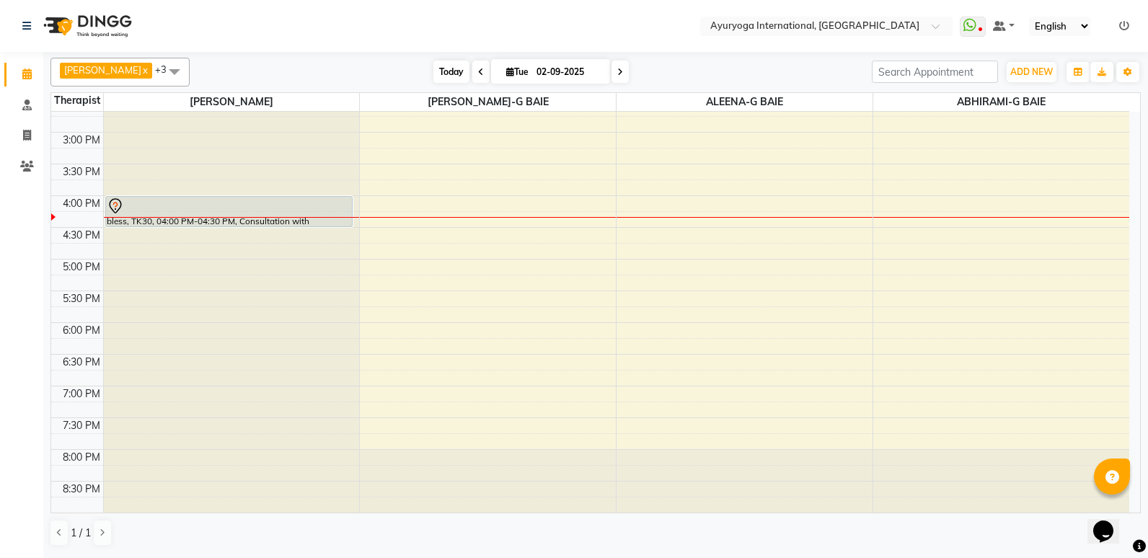
click at [470, 79] on span "Today" at bounding box center [451, 72] width 36 height 22
